Goal: Navigation & Orientation: Find specific page/section

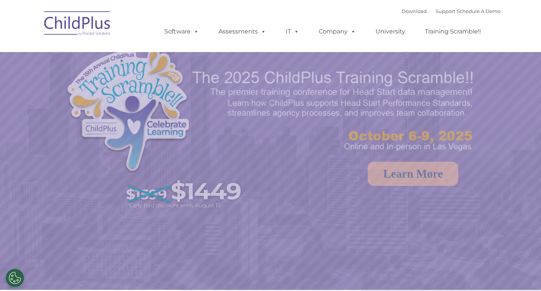
select select "MEDIUM"
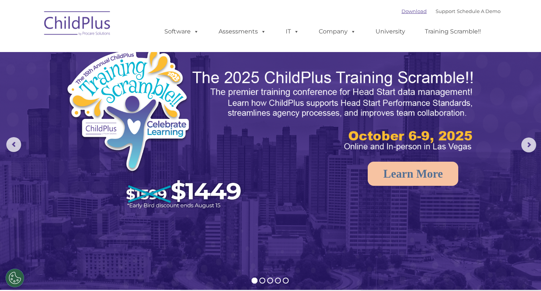
click at [402, 10] on link "Download" at bounding box center [414, 11] width 25 height 6
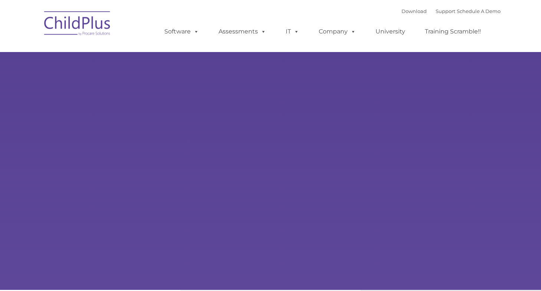
type input ""
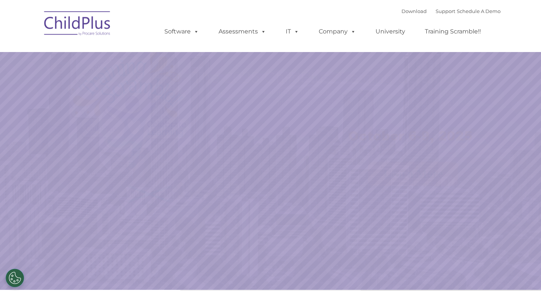
select select "MEDIUM"
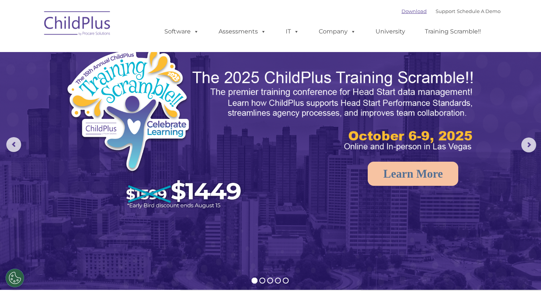
click at [402, 10] on link "Download" at bounding box center [414, 11] width 25 height 6
